Goal: Transaction & Acquisition: Purchase product/service

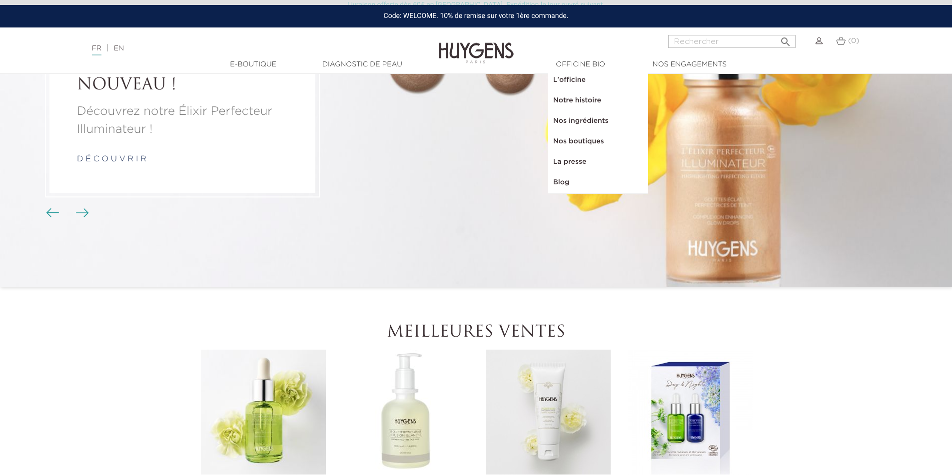
scroll to position [350, 0]
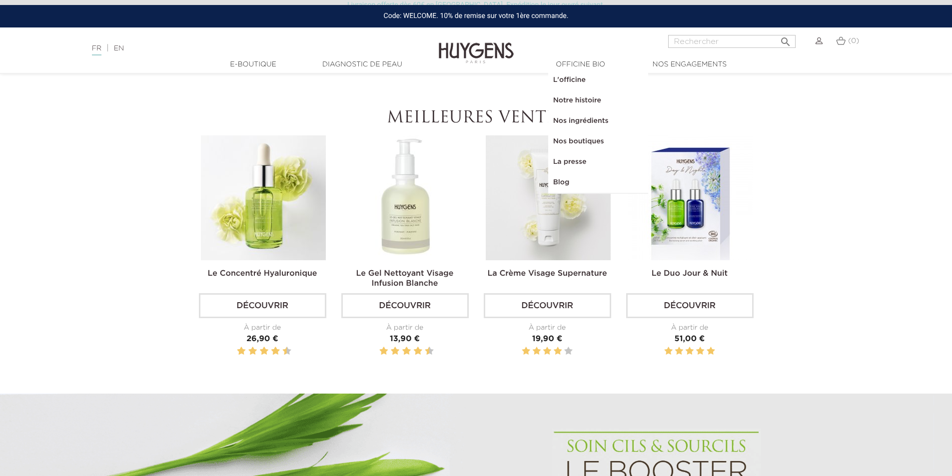
click at [262, 209] on img at bounding box center [263, 197] width 125 height 125
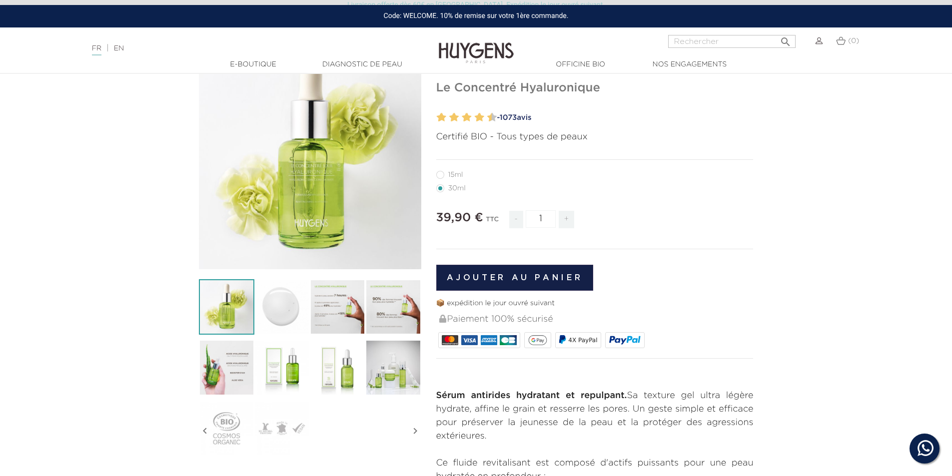
scroll to position [100, 0]
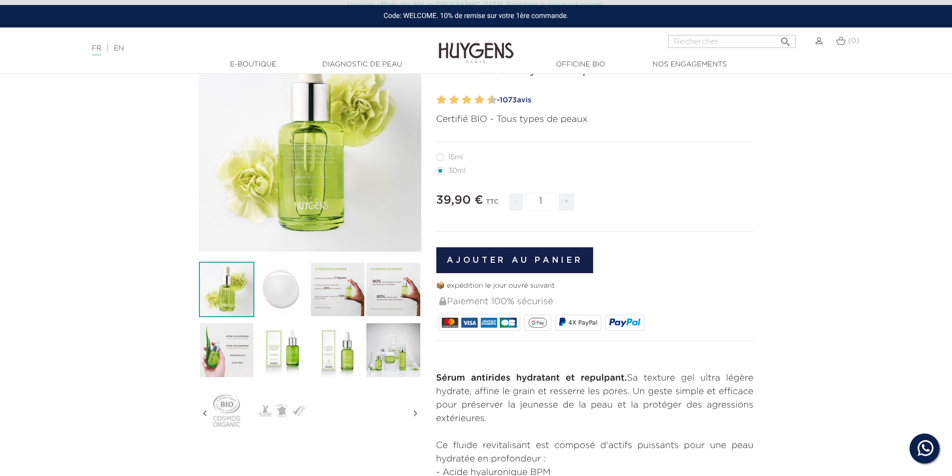
click at [283, 284] on img at bounding box center [281, 289] width 55 height 55
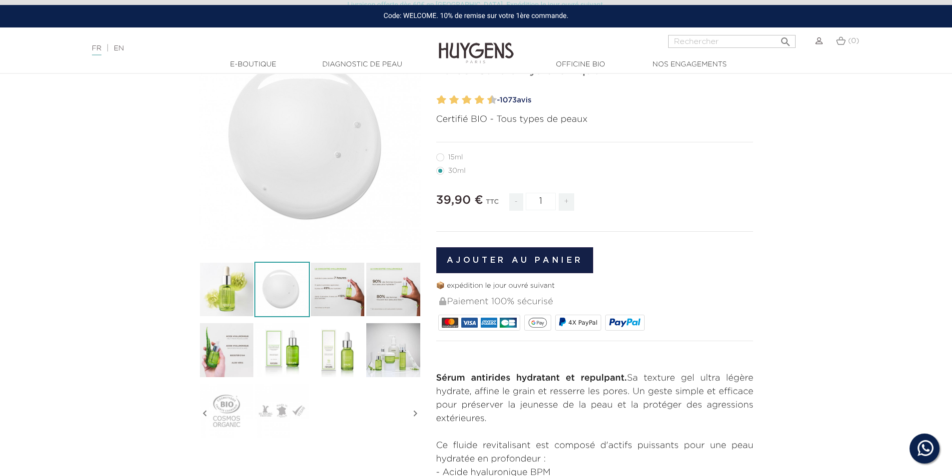
click at [324, 287] on img at bounding box center [337, 289] width 55 height 55
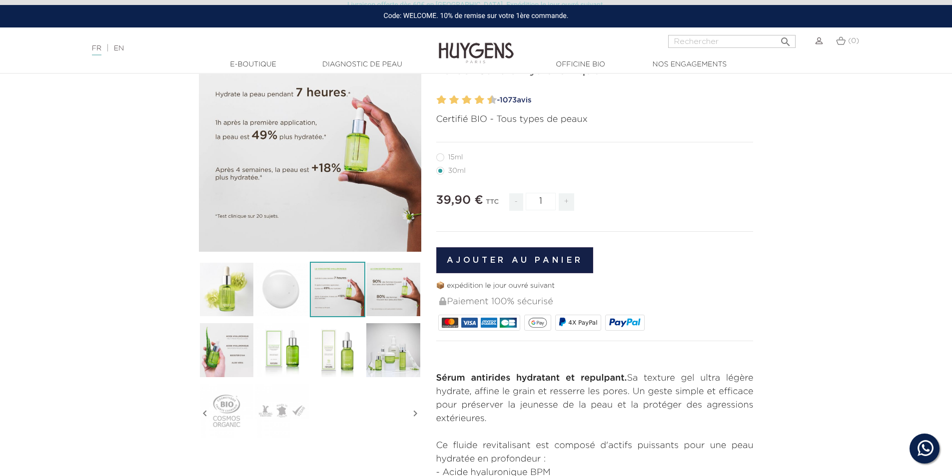
click at [389, 290] on img at bounding box center [392, 289] width 55 height 55
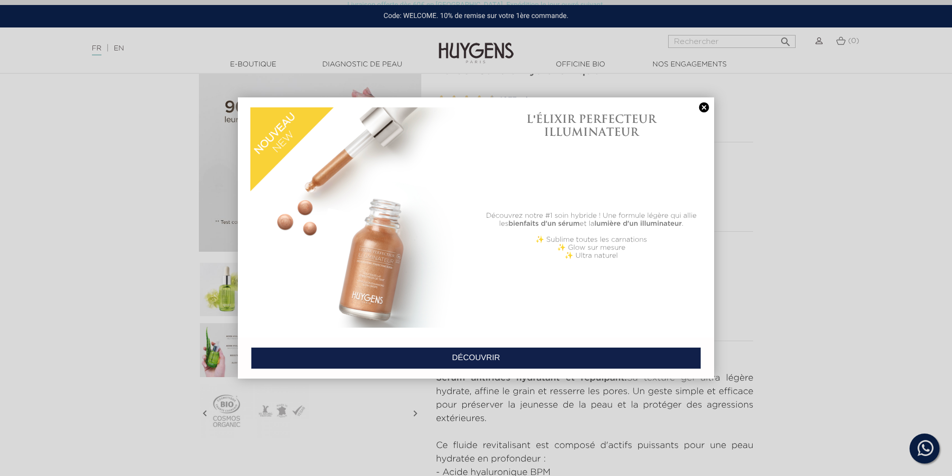
click at [238, 352] on div "DÉCOUVRIR" at bounding box center [476, 358] width 476 height 41
click at [705, 106] on link at bounding box center [704, 107] width 14 height 10
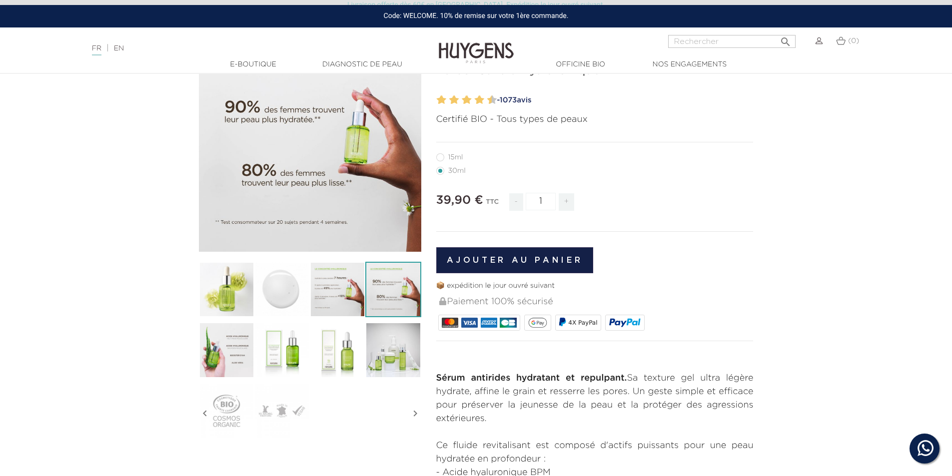
click at [229, 350] on img at bounding box center [226, 349] width 55 height 55
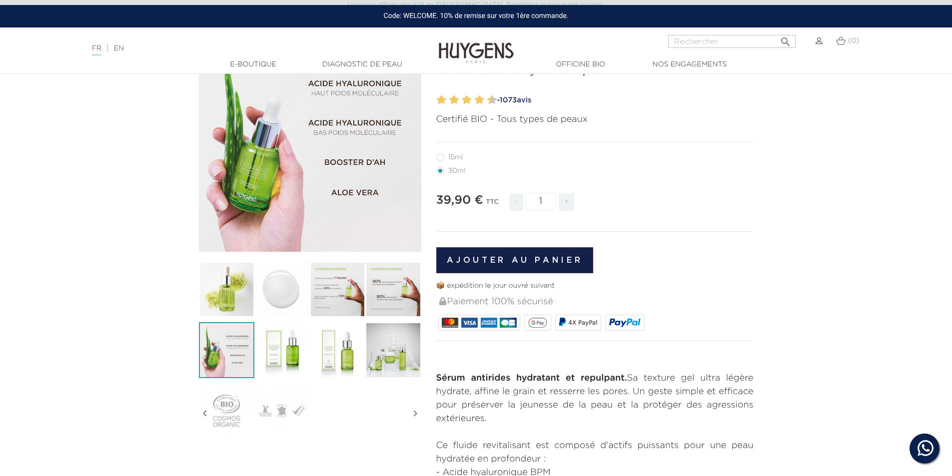
click at [289, 346] on img at bounding box center [281, 349] width 55 height 55
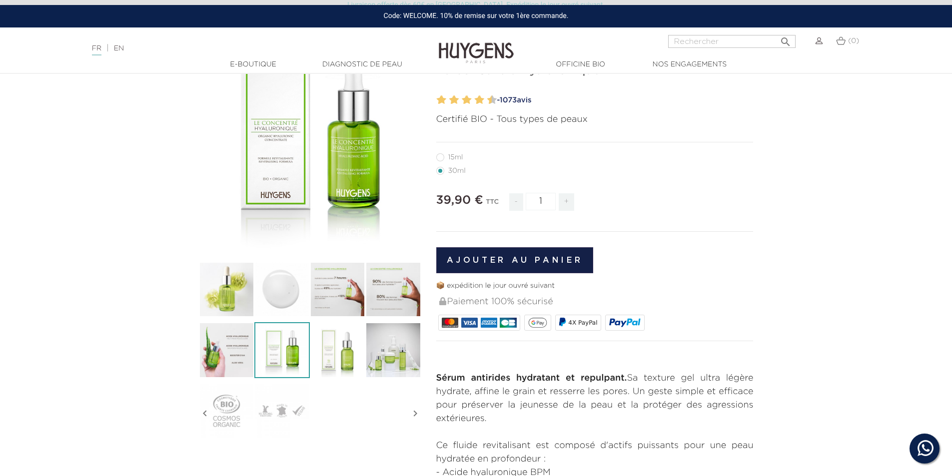
click at [343, 345] on img at bounding box center [337, 349] width 55 height 55
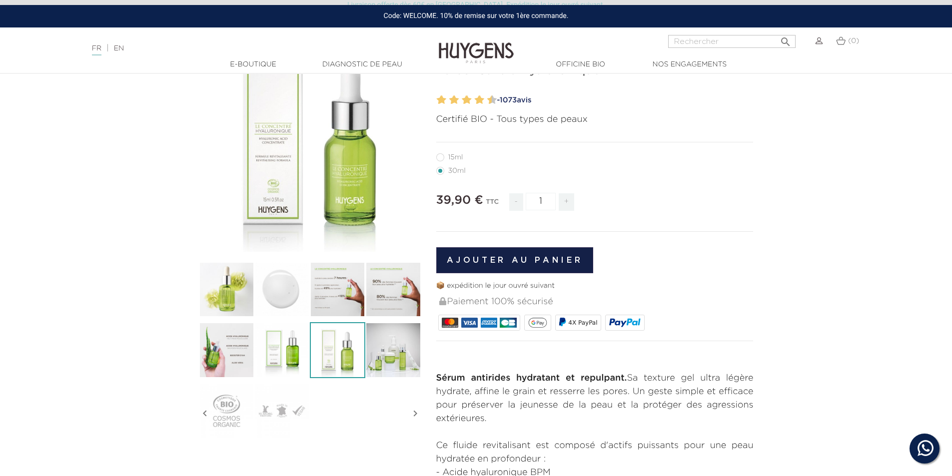
click at [388, 345] on img at bounding box center [392, 349] width 55 height 55
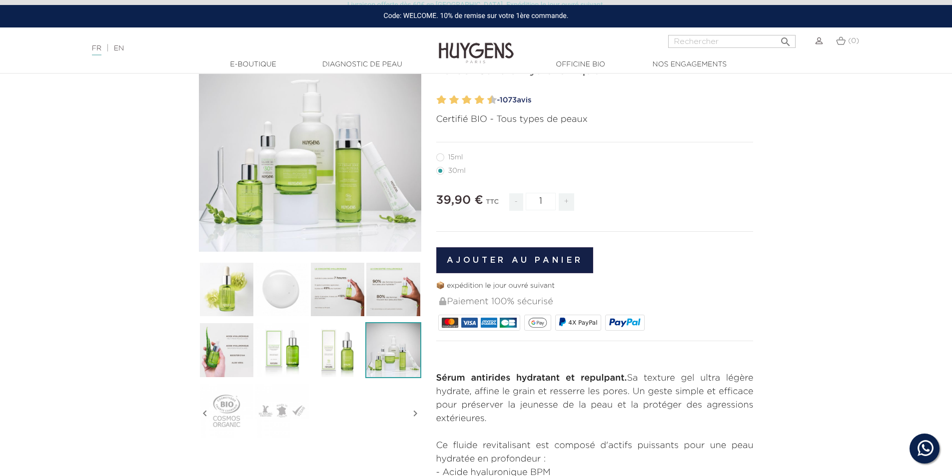
click at [442, 158] on label12"] "15ml" at bounding box center [455, 157] width 39 height 8
radio input "true"
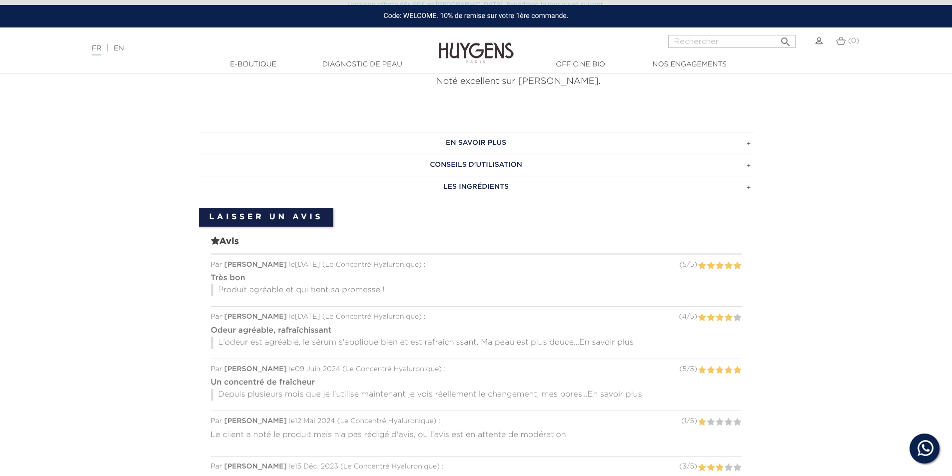
scroll to position [650, 0]
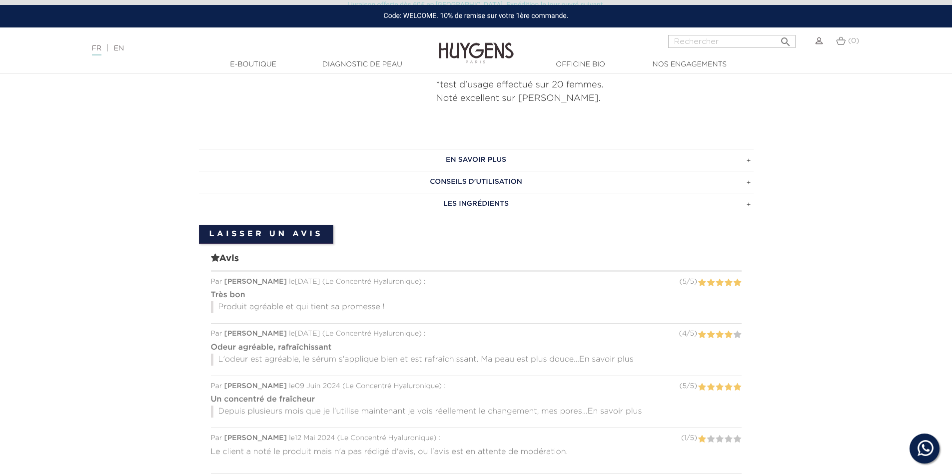
click at [506, 205] on h3 "LES INGRÉDIENTS" at bounding box center [476, 204] width 555 height 22
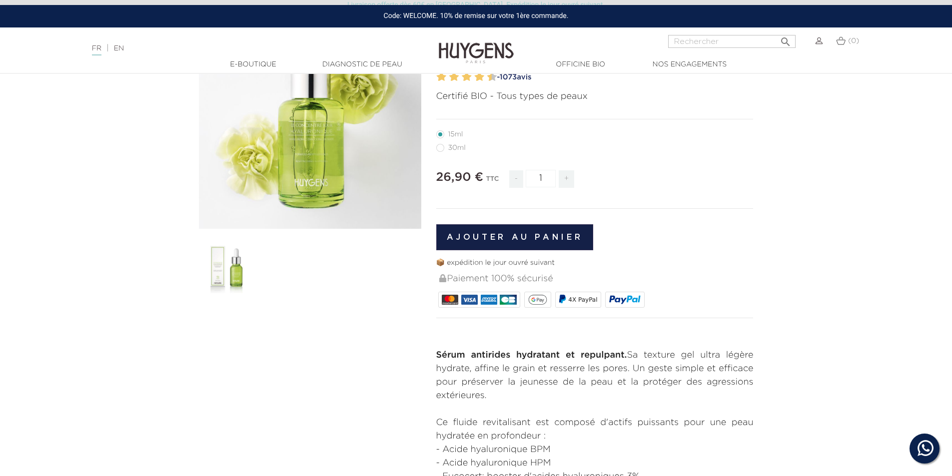
scroll to position [0, 0]
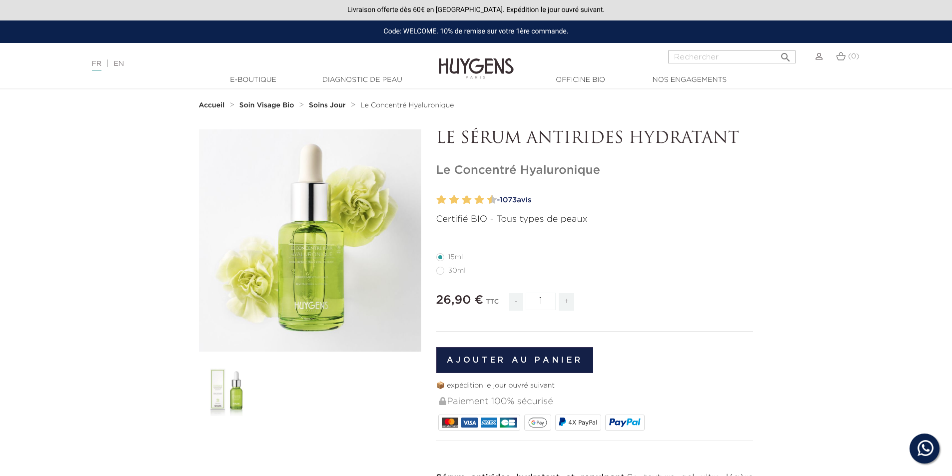
click at [538, 355] on button "Ajouter au panier" at bounding box center [514, 360] width 157 height 26
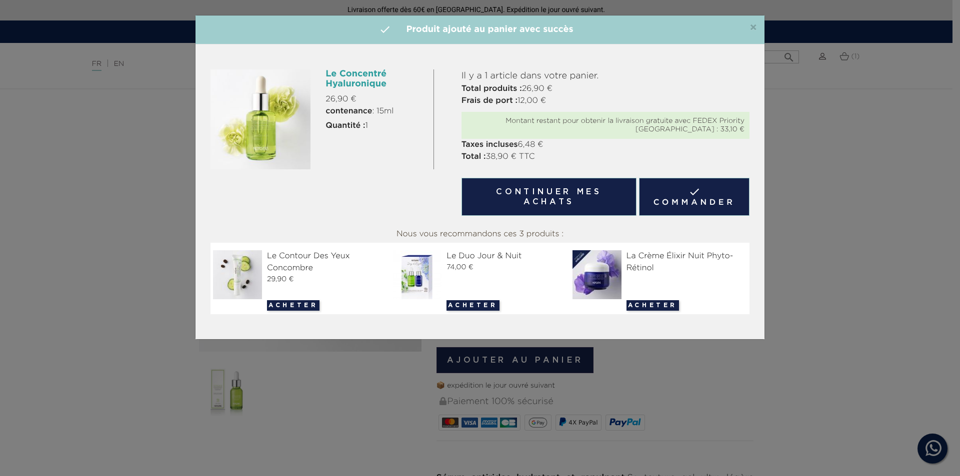
click at [546, 200] on button "Continuer mes achats" at bounding box center [548, 197] width 175 height 38
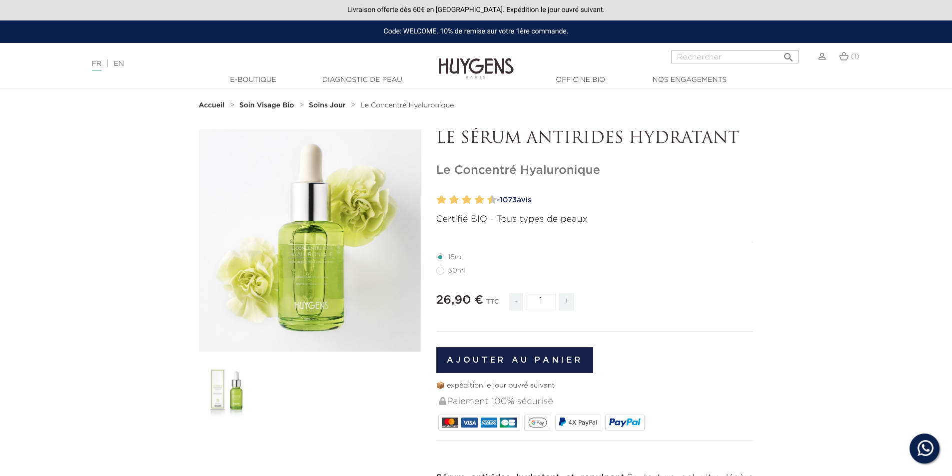
radio input "true"
click at [274, 105] on strong "Soin Visage Bio" at bounding box center [266, 105] width 55 height 7
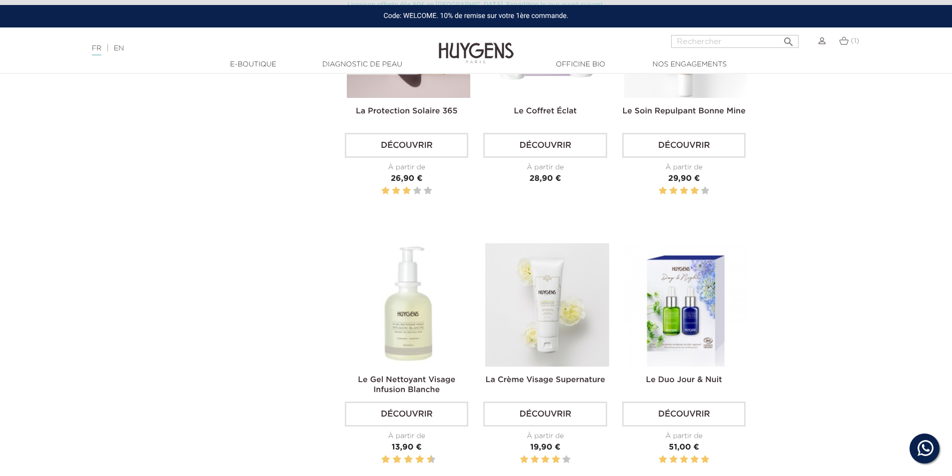
scroll to position [1549, 0]
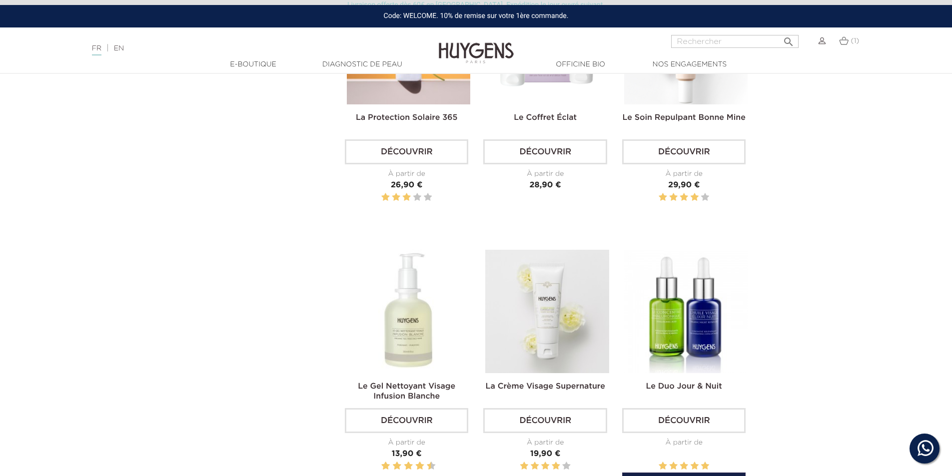
click at [707, 296] on img at bounding box center [685, 311] width 123 height 123
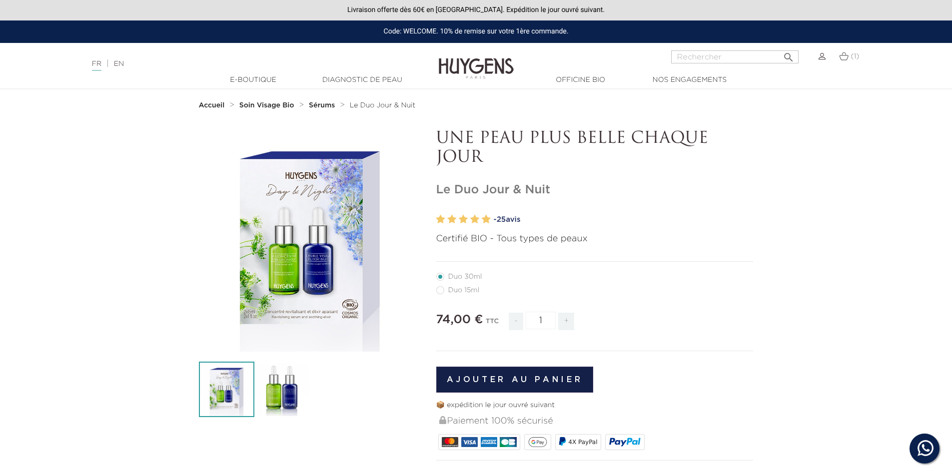
click at [459, 290] on label41"] "Duo 15ml" at bounding box center [463, 290] width 55 height 8
radio input "true"
